Goal: Task Accomplishment & Management: Manage account settings

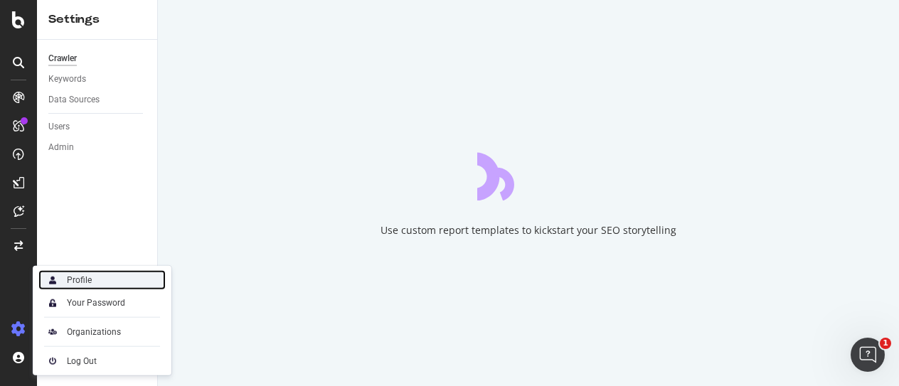
click at [88, 283] on div "Profile" at bounding box center [79, 279] width 25 height 11
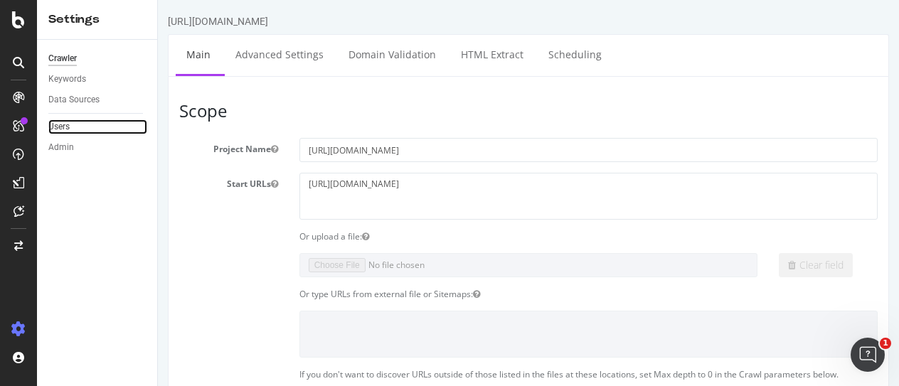
click at [75, 127] on link "Users" at bounding box center [97, 126] width 99 height 15
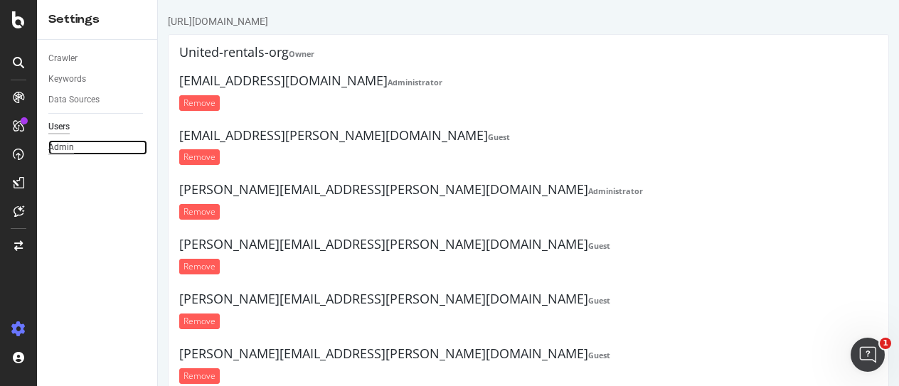
click at [71, 151] on div "Admin" at bounding box center [61, 147] width 26 height 15
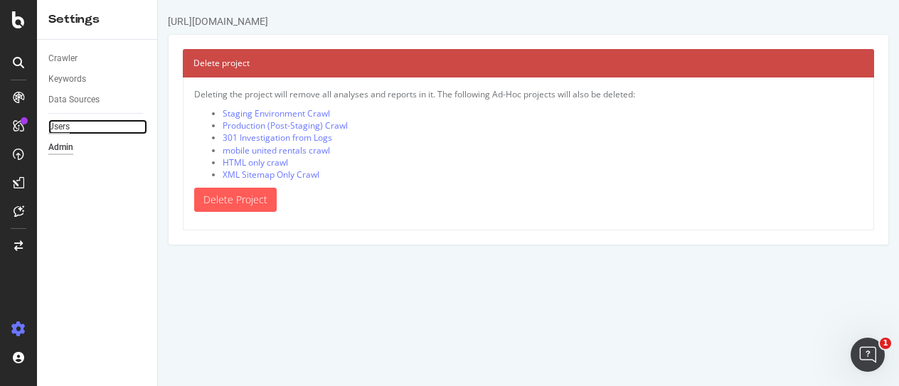
click at [65, 123] on div "Users" at bounding box center [58, 126] width 21 height 15
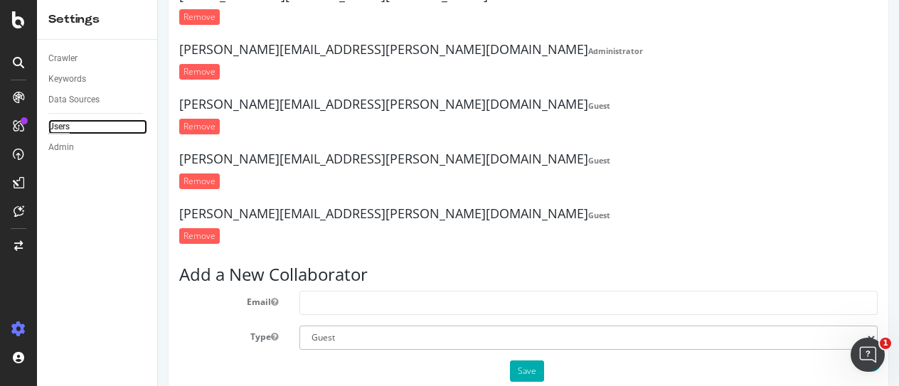
scroll to position [168, 0]
